Goal: Task Accomplishment & Management: Manage account settings

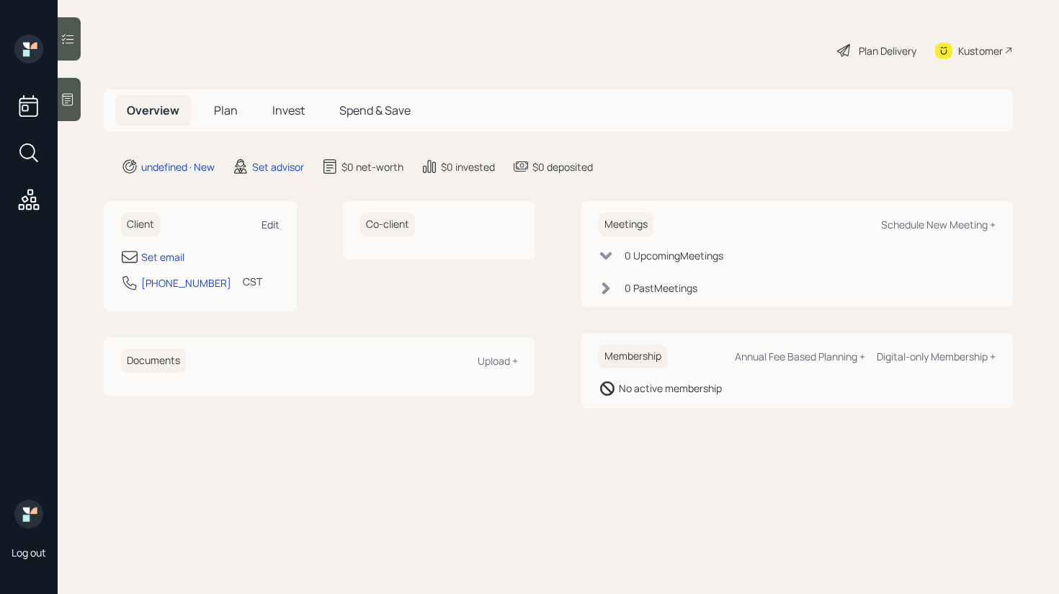
click at [265, 228] on div "Edit" at bounding box center [271, 225] width 18 height 14
select select "America/Chicago"
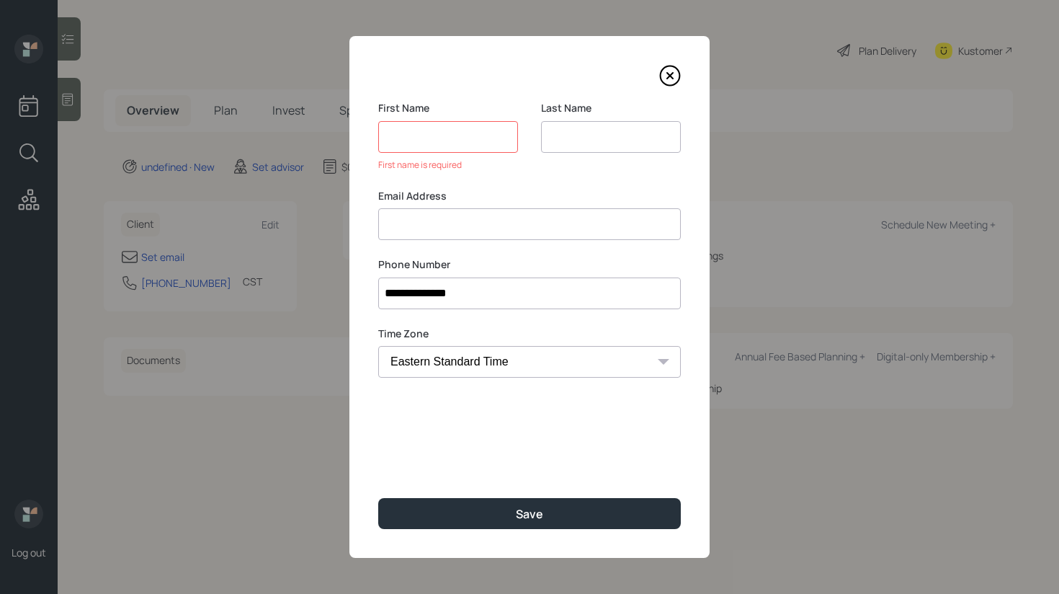
click at [425, 212] on input at bounding box center [529, 224] width 303 height 32
paste input "Sandra Cholten sscholten@sio.midco.net"
drag, startPoint x: 469, startPoint y: 228, endPoint x: 331, endPoint y: 228, distance: 138.4
click at [331, 228] on div "**********" at bounding box center [529, 297] width 1059 height 594
type input "sscholten@sio.midco.net"
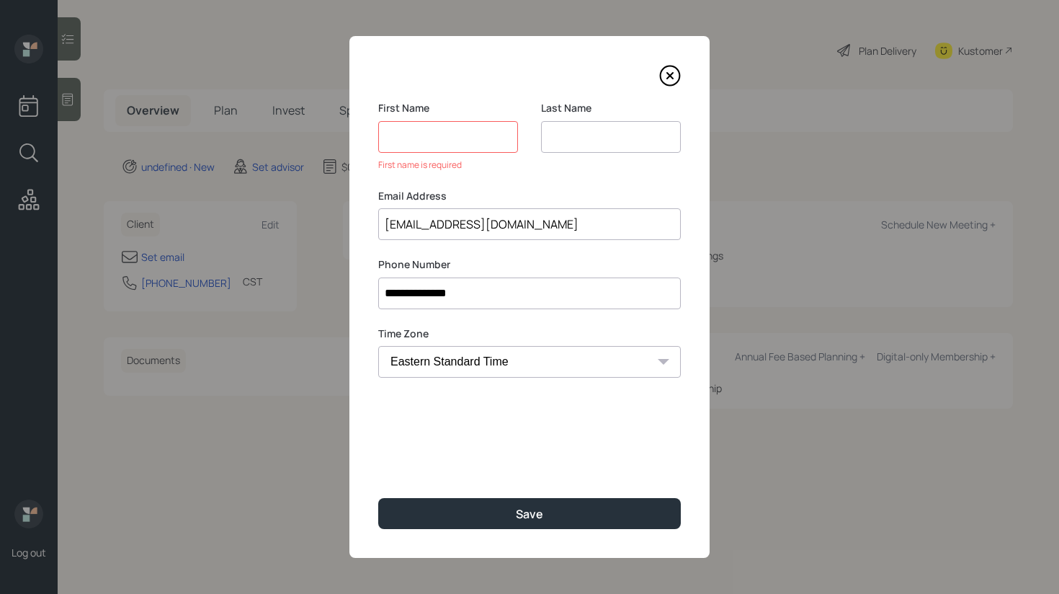
click at [439, 141] on input at bounding box center [448, 137] width 140 height 32
paste input "Sandra Cholten"
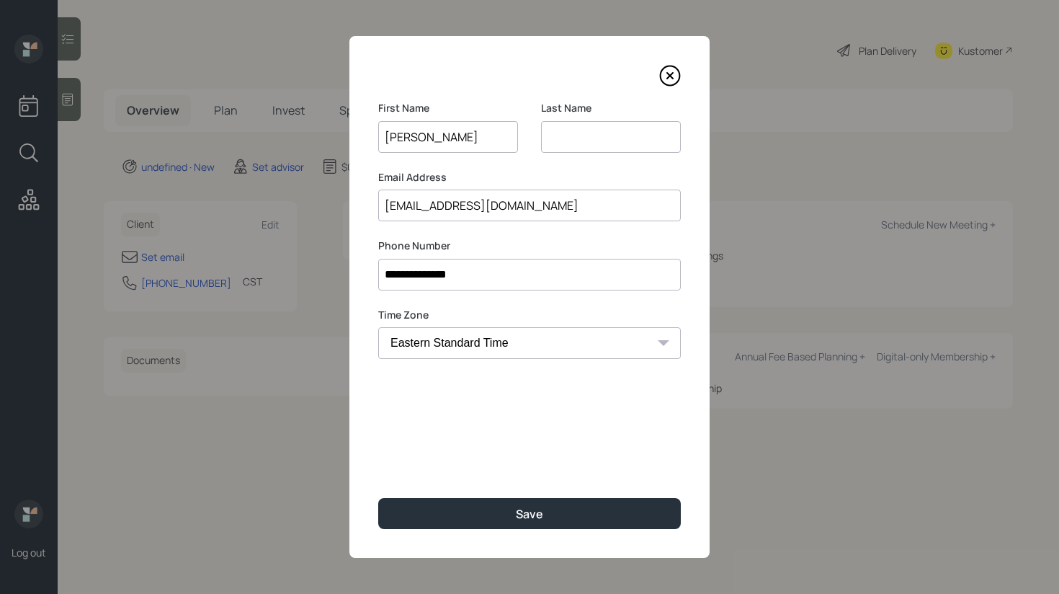
click at [437, 138] on input "Sandra Cholten" at bounding box center [448, 137] width 140 height 32
type input "Sandra"
click at [566, 145] on input at bounding box center [611, 137] width 140 height 32
paste input "Cholten"
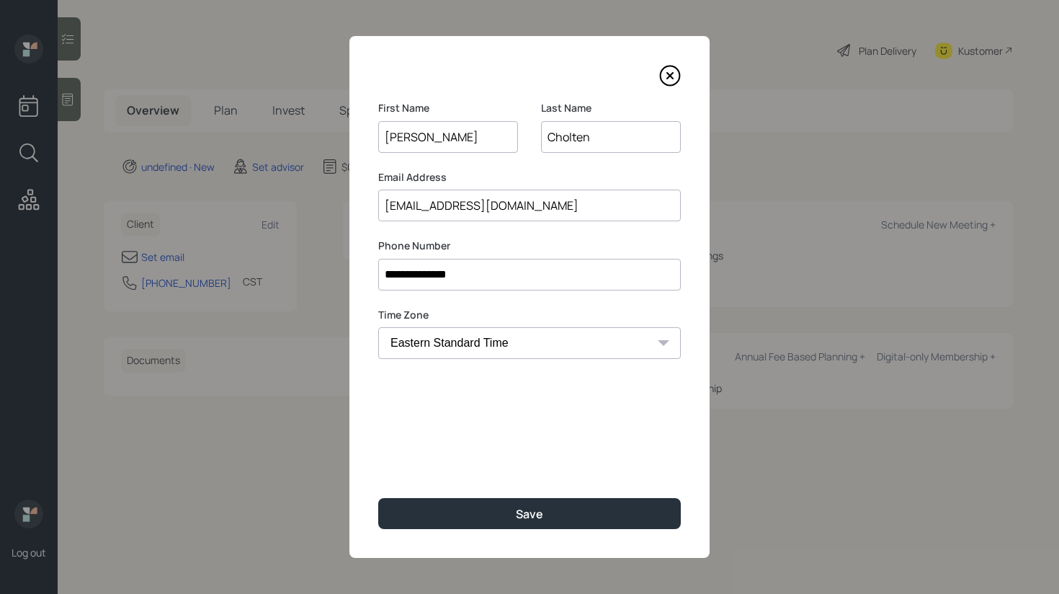
type input "Cholten"
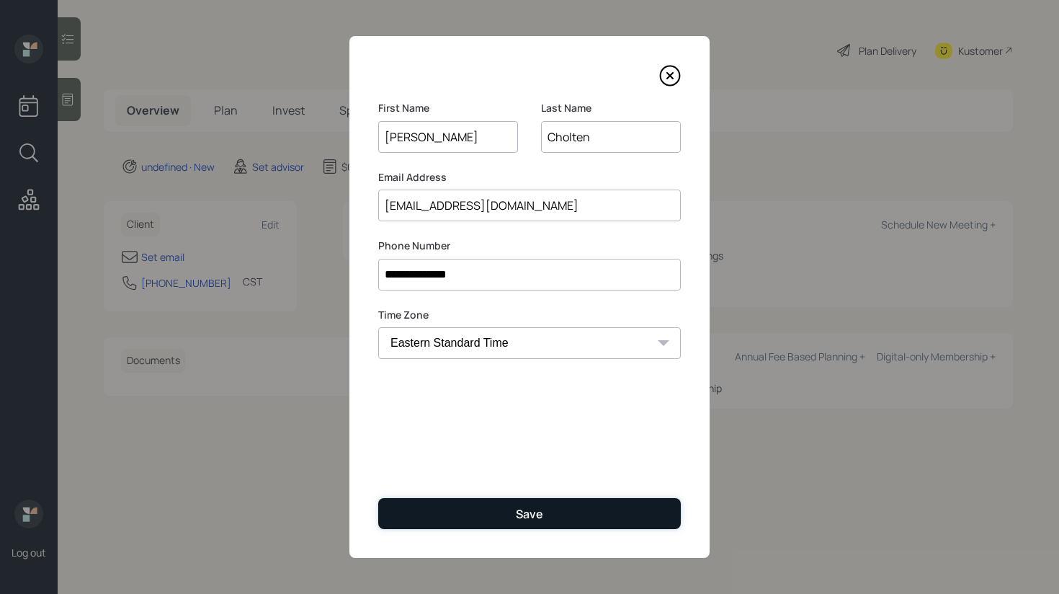
click at [529, 520] on div "Save" at bounding box center [529, 514] width 27 height 16
